Goal: Information Seeking & Learning: Learn about a topic

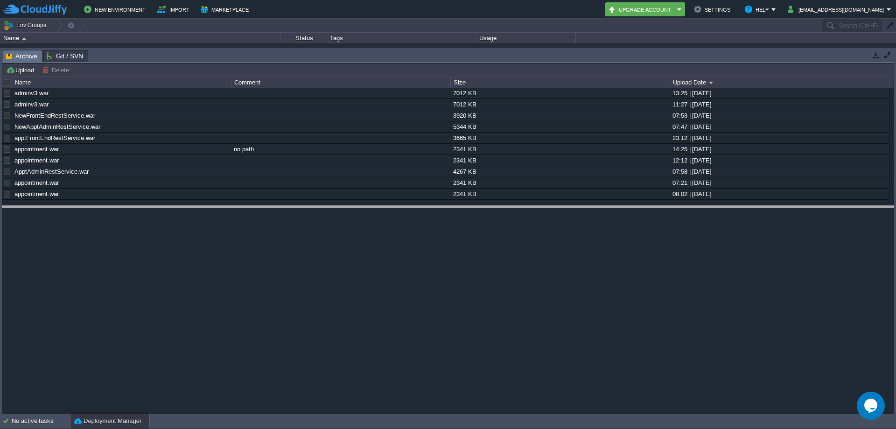
drag, startPoint x: 136, startPoint y: 49, endPoint x: 153, endPoint y: 205, distance: 156.8
click at [153, 205] on body "New Environment Import Marketplace Bonus ₹0.00 Upgrade Account Settings Help [E…" at bounding box center [448, 214] width 896 height 429
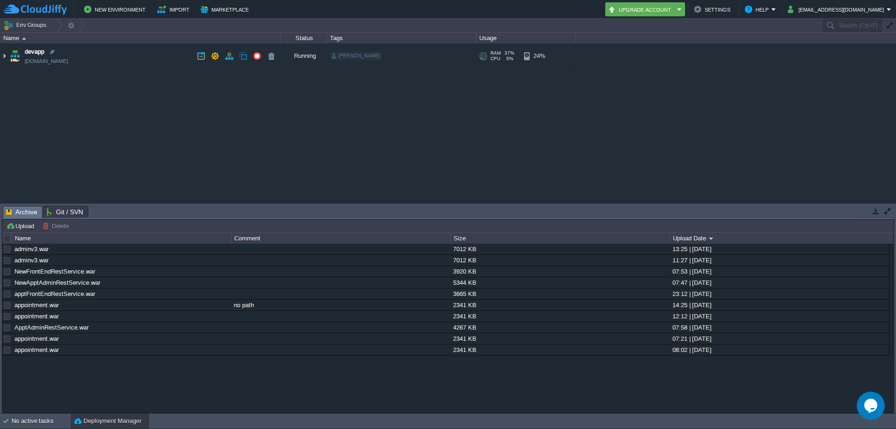
click at [6, 55] on img at bounding box center [3, 55] width 7 height 25
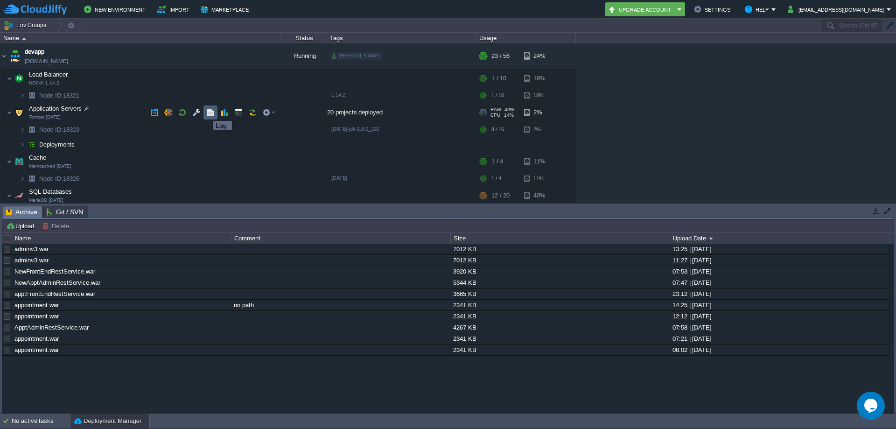
click at [207, 113] on button "button" at bounding box center [210, 112] width 8 height 8
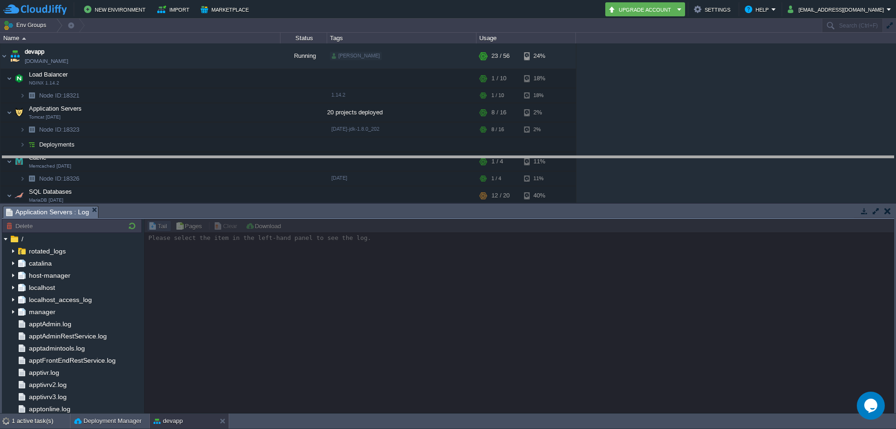
drag, startPoint x: 324, startPoint y: 218, endPoint x: 321, endPoint y: 168, distance: 50.5
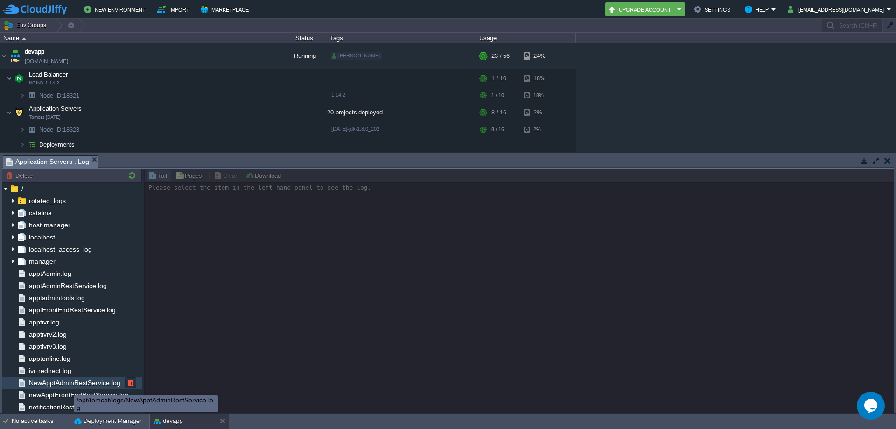
click at [67, 384] on span "NewApptAdminRestService.log" at bounding box center [74, 383] width 95 height 8
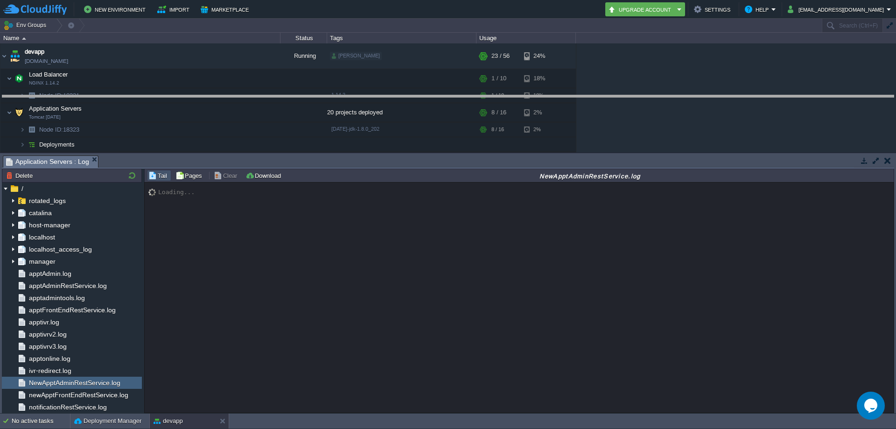
drag, startPoint x: 463, startPoint y: 168, endPoint x: 456, endPoint y: 104, distance: 64.4
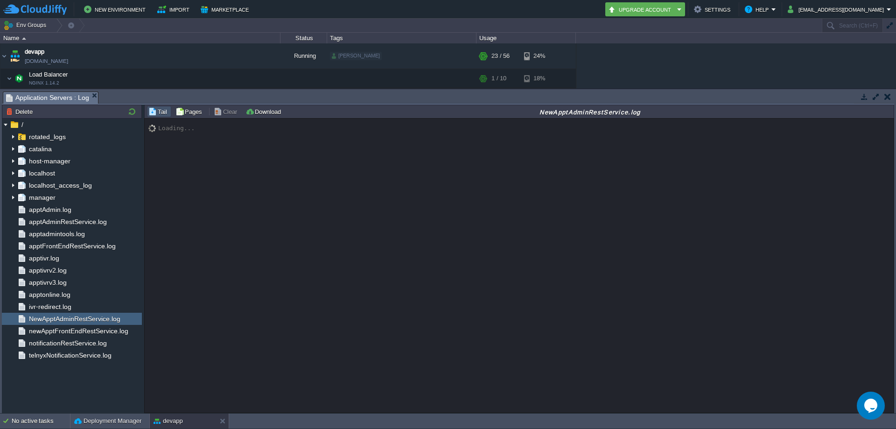
scroll to position [11522, 0]
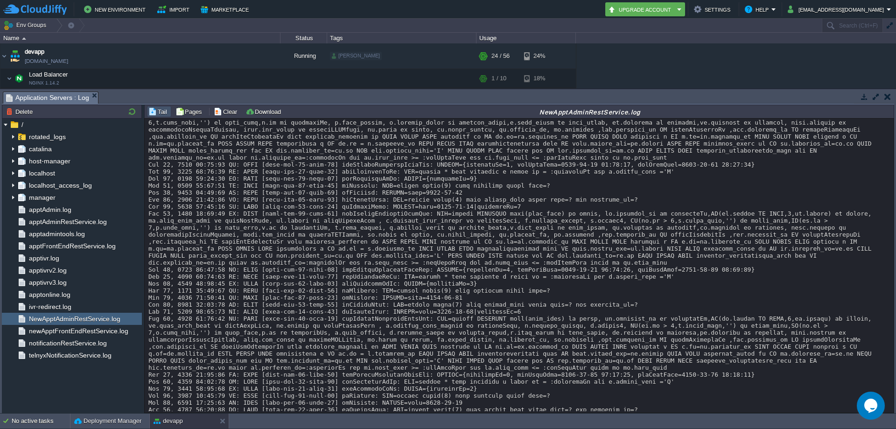
scroll to position [11914, 0]
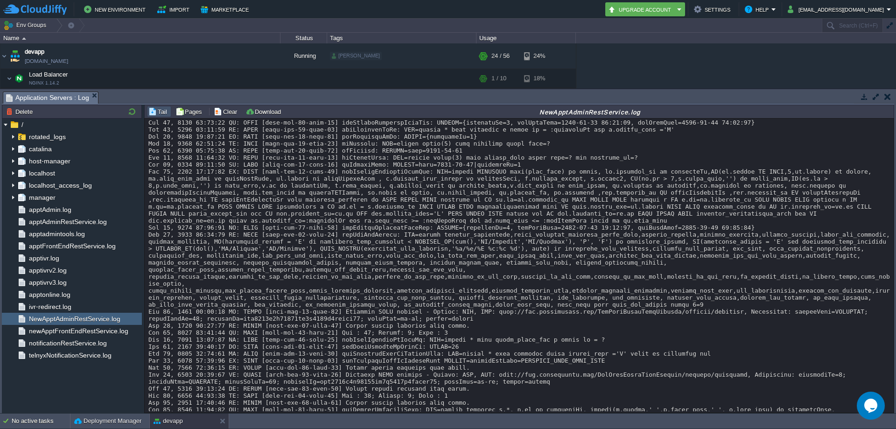
drag, startPoint x: 552, startPoint y: 319, endPoint x: 585, endPoint y: 317, distance: 33.3
drag, startPoint x: 435, startPoint y: 214, endPoint x: 558, endPoint y: 404, distance: 226.4
click at [558, 404] on div "Loading..." at bounding box center [519, 266] width 749 height 294
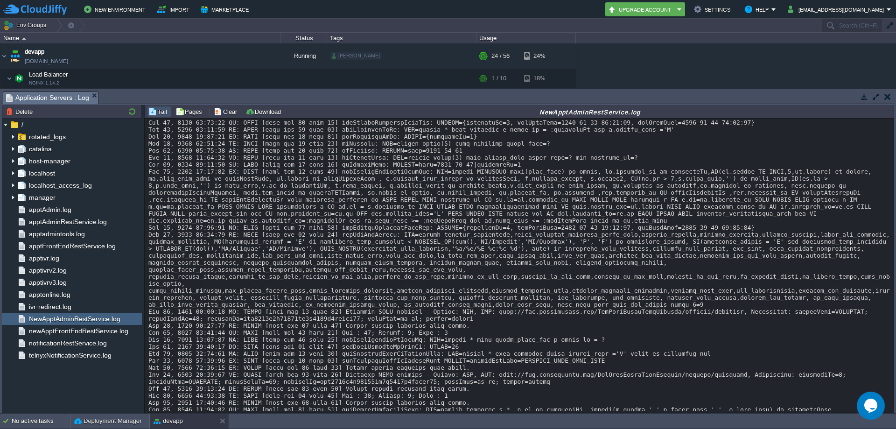
drag, startPoint x: 434, startPoint y: 214, endPoint x: 564, endPoint y: 220, distance: 129.9
drag, startPoint x: 449, startPoint y: 215, endPoint x: 556, endPoint y: 218, distance: 106.5
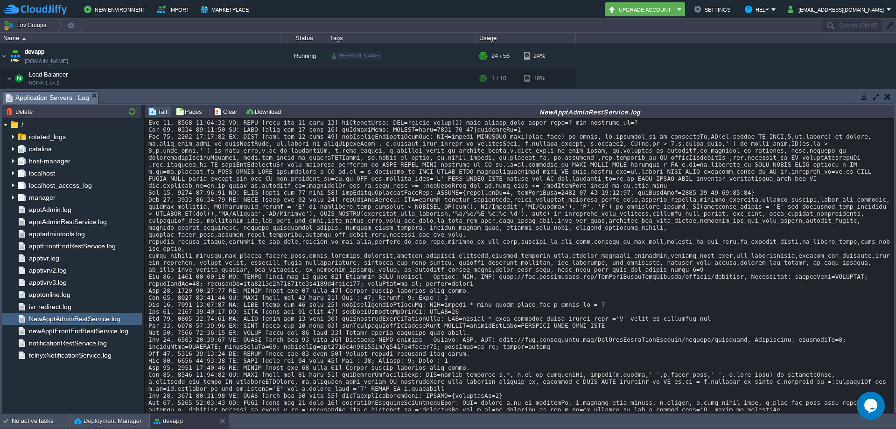
scroll to position [11984, 0]
